Goal: Information Seeking & Learning: Learn about a topic

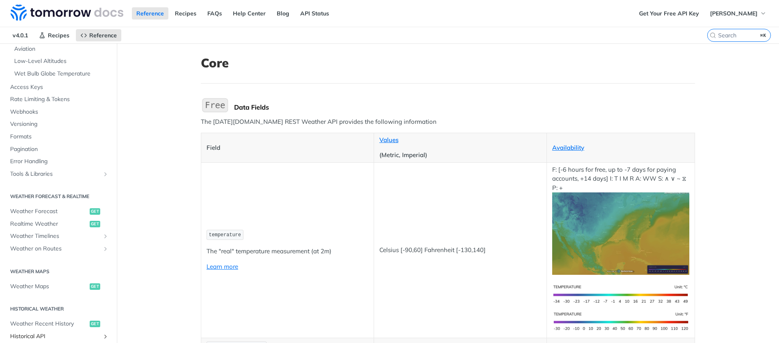
scroll to position [395, 0]
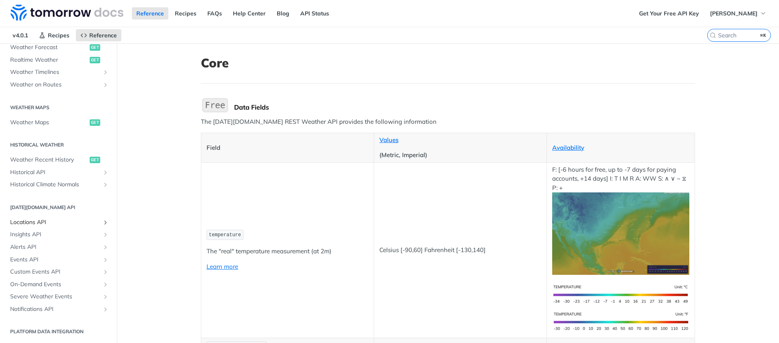
click at [60, 219] on span "Locations API" at bounding box center [55, 222] width 90 height 8
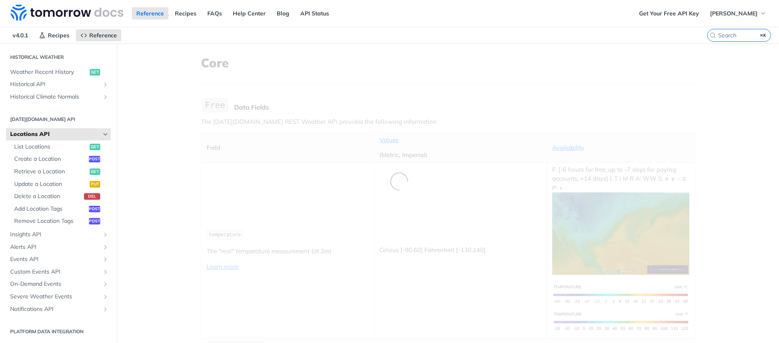
scroll to position [196, 0]
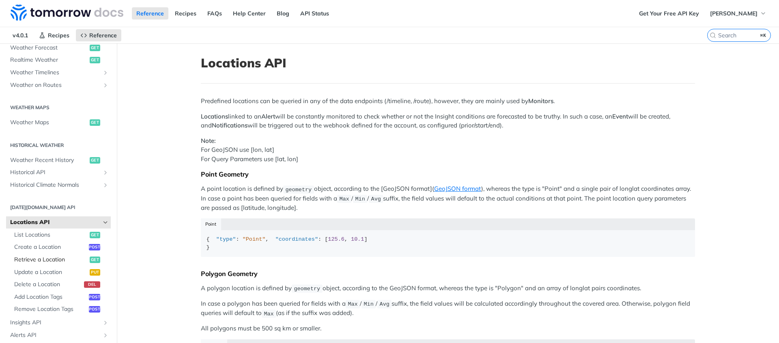
click at [47, 259] on span "Retrieve a Location" at bounding box center [50, 259] width 73 height 8
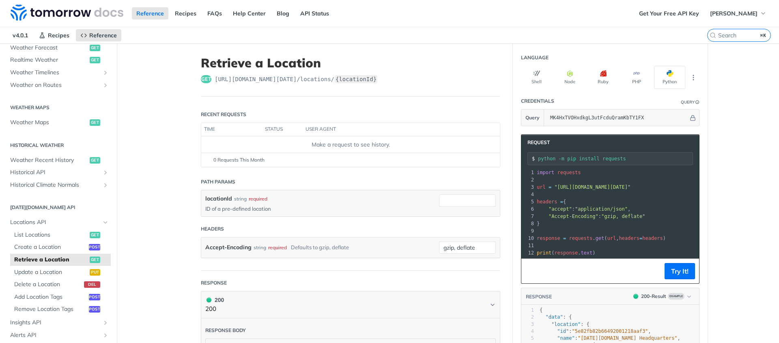
scroll to position [284, 0]
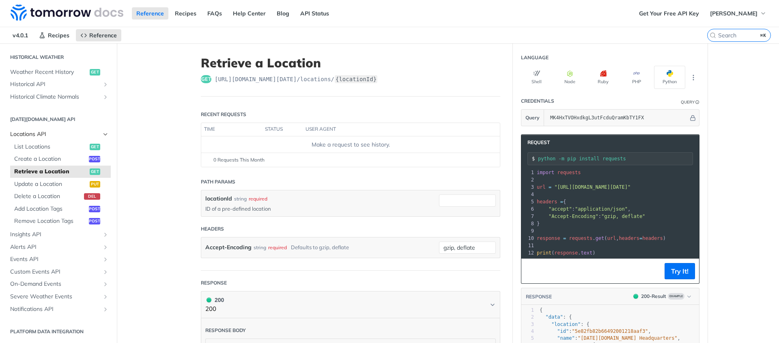
click at [40, 132] on span "Locations API" at bounding box center [55, 134] width 90 height 8
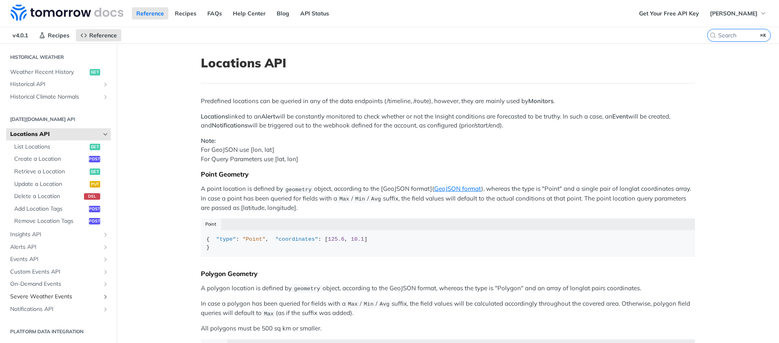
scroll to position [64, 0]
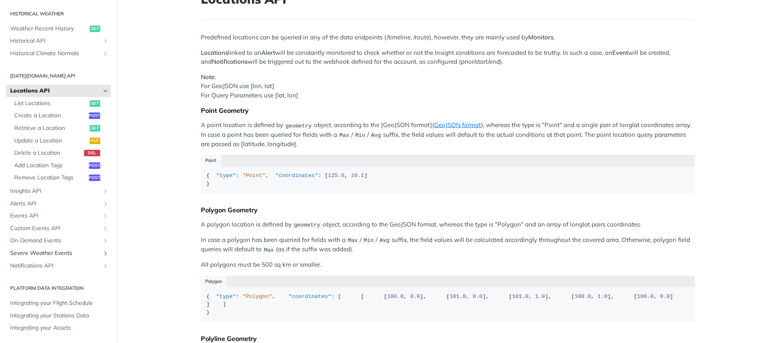
click at [67, 255] on span "Severe Weather Events" at bounding box center [55, 253] width 90 height 8
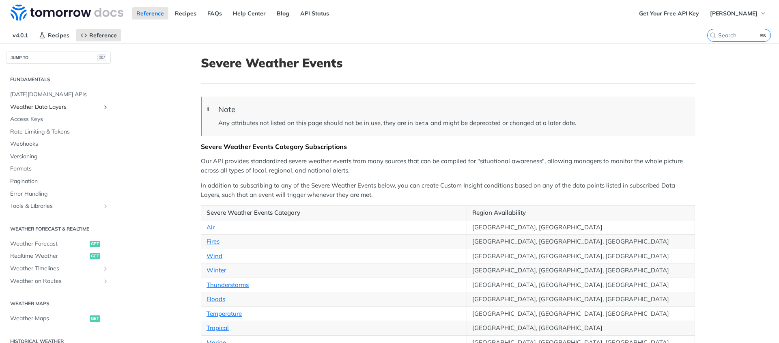
click at [57, 109] on span "Weather Data Layers" at bounding box center [55, 107] width 90 height 8
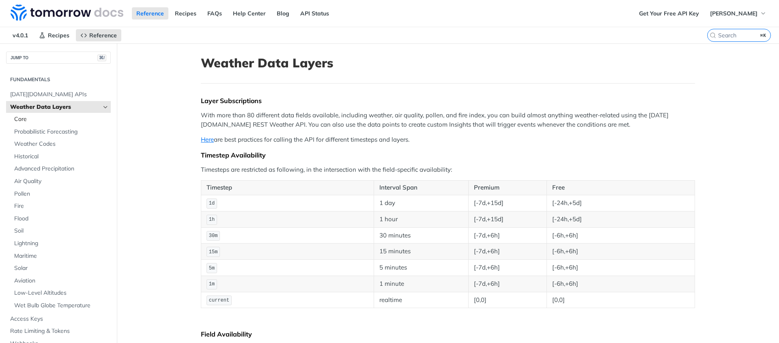
click at [34, 123] on link "Core" at bounding box center [60, 119] width 101 height 12
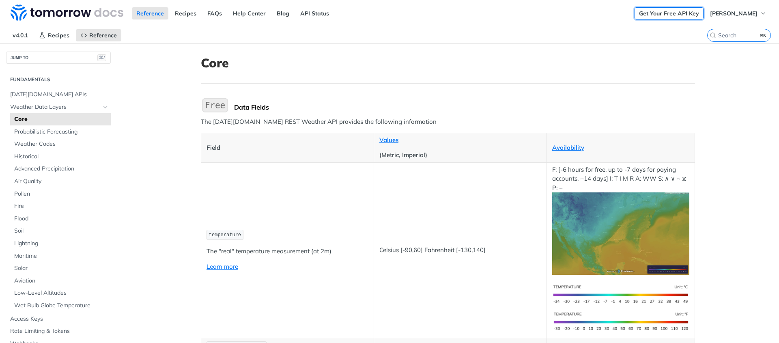
click at [682, 17] on link "Get Your Free API Key" at bounding box center [668, 13] width 69 height 12
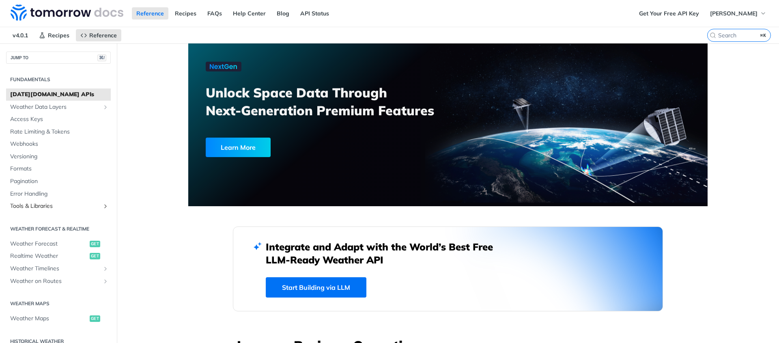
click at [56, 204] on span "Tools & Libraries" at bounding box center [55, 206] width 90 height 8
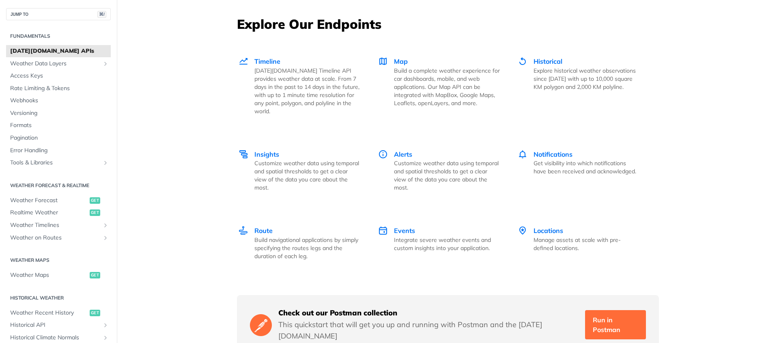
scroll to position [1114, 0]
click at [264, 64] on span "Timeline" at bounding box center [267, 62] width 26 height 8
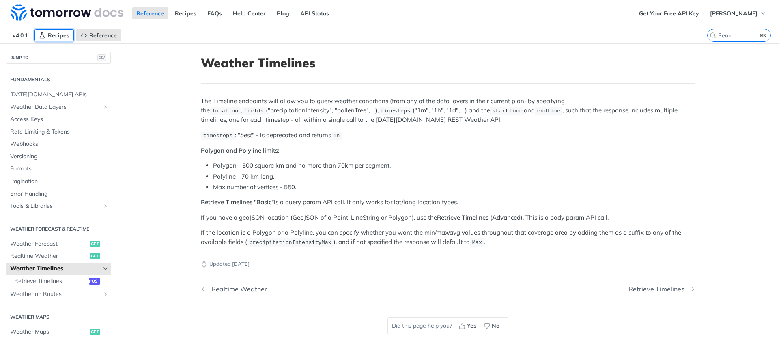
click at [52, 37] on span "Recipes" at bounding box center [58, 35] width 21 height 7
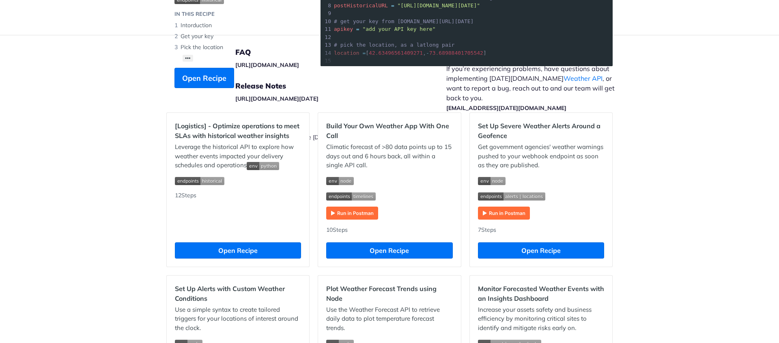
scroll to position [89, 0]
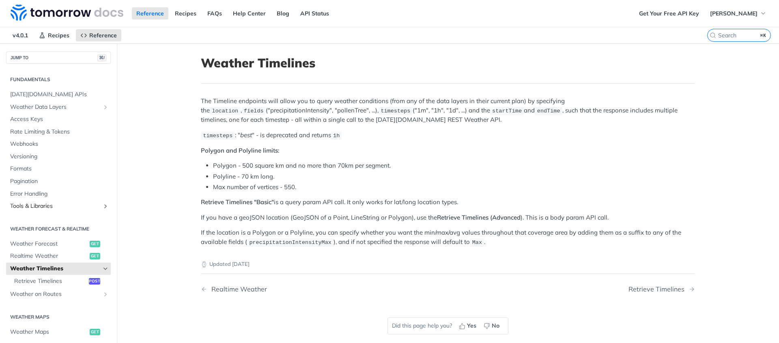
click at [61, 203] on span "Tools & Libraries" at bounding box center [55, 206] width 90 height 8
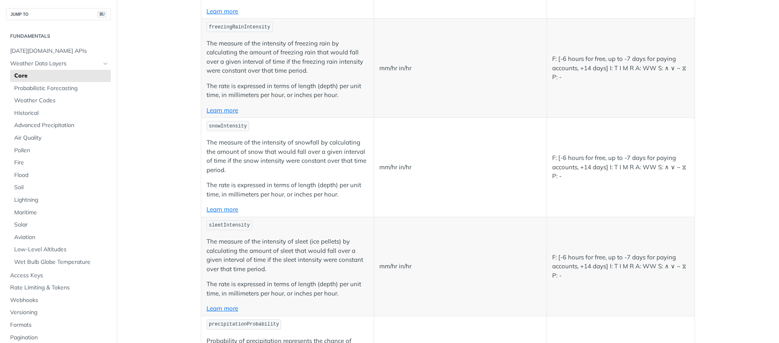
scroll to position [1777, 0]
